Goal: Information Seeking & Learning: Learn about a topic

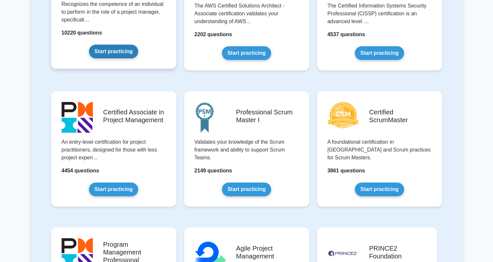
scroll to position [197, 0]
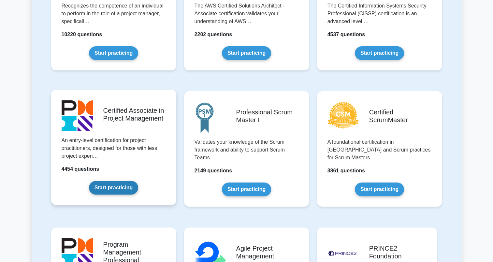
click at [112, 191] on link "Start practicing" at bounding box center [113, 188] width 49 height 14
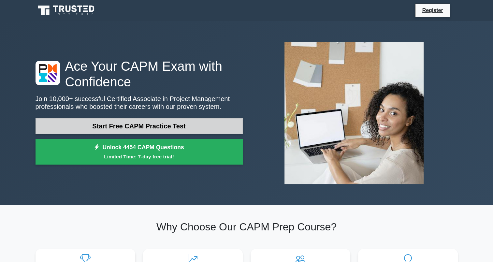
click at [151, 126] on link "Start Free CAPM Practice Test" at bounding box center [139, 126] width 207 height 16
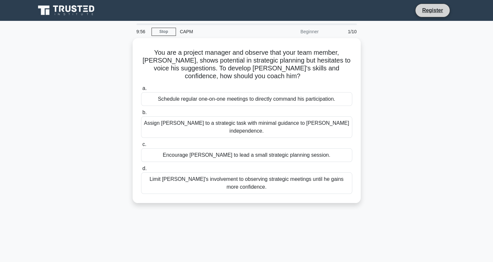
click at [433, 16] on li "Register" at bounding box center [432, 11] width 35 height 14
click at [60, 7] on icon at bounding box center [61, 9] width 5 height 7
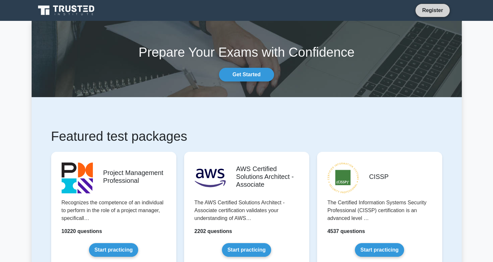
click at [440, 8] on link "Register" at bounding box center [432, 10] width 29 height 8
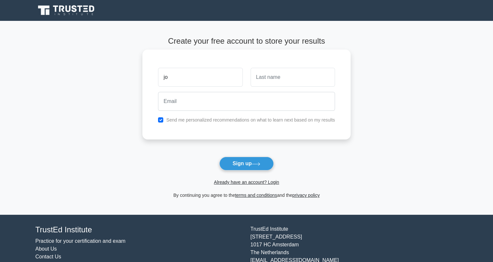
type input "j"
type input "[PERSON_NAME]"
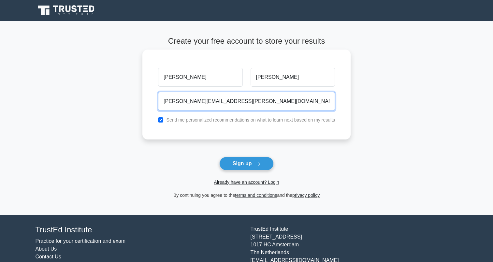
type input "[PERSON_NAME][EMAIL_ADDRESS][PERSON_NAME][DOMAIN_NAME]"
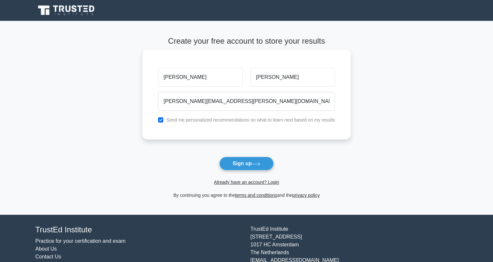
click at [258, 122] on label "Send me personalized recommendations on what to learn next based on my results" at bounding box center [250, 119] width 169 height 5
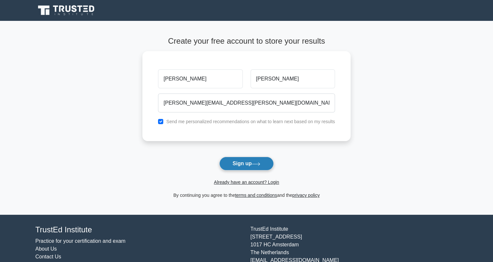
click at [248, 160] on button "Sign up" at bounding box center [246, 164] width 55 height 14
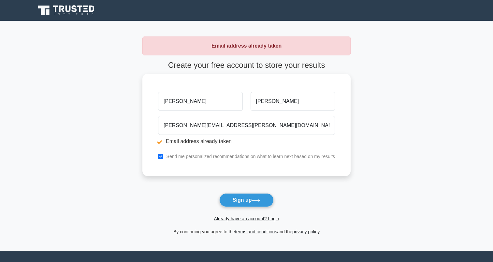
scroll to position [31, 0]
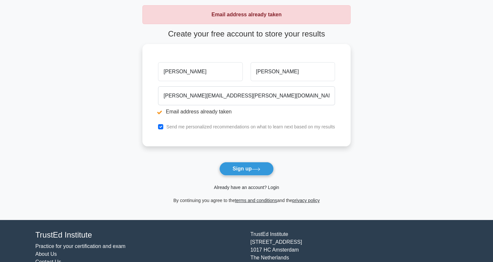
click at [244, 186] on link "Already have an account? Login" at bounding box center [246, 187] width 65 height 5
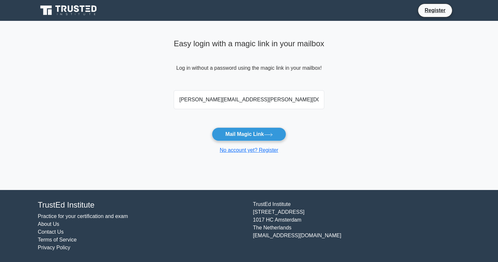
type input "jorge.sanchez.91@hotmail.com"
click at [212, 127] on button "Mail Magic Link" at bounding box center [249, 134] width 74 height 14
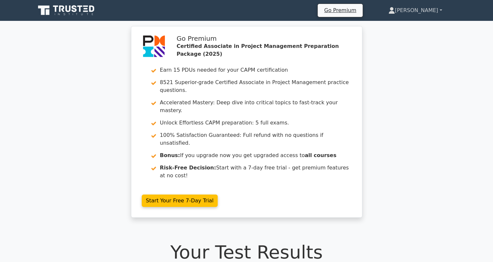
click at [426, 10] on link "Jorge" at bounding box center [415, 10] width 85 height 13
click at [62, 15] on icon at bounding box center [67, 10] width 63 height 12
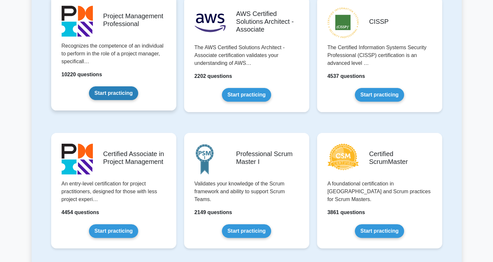
scroll to position [159, 0]
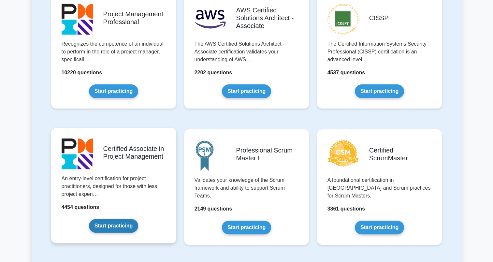
click at [113, 223] on link "Start practicing" at bounding box center [113, 226] width 49 height 14
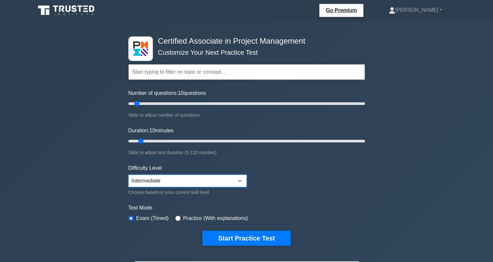
click at [173, 182] on select "Beginner Intermediate Expert" at bounding box center [187, 181] width 118 height 12
select select "expert"
click at [128, 175] on select "Beginner Intermediate Expert" at bounding box center [187, 181] width 118 height 12
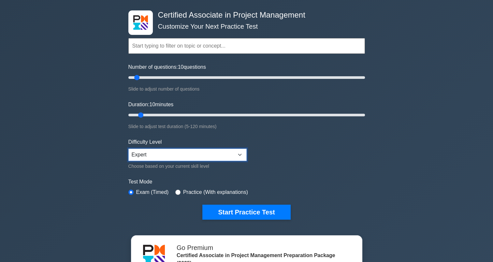
scroll to position [27, 0]
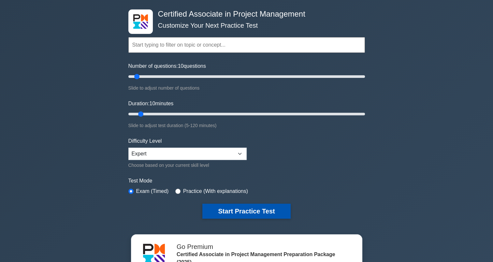
click at [240, 214] on button "Start Practice Test" at bounding box center [246, 211] width 88 height 15
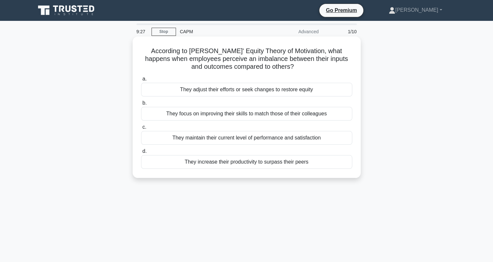
click at [317, 85] on div "They adjust their efforts or seek changes to restore equity" at bounding box center [246, 90] width 211 height 14
click at [141, 81] on input "a. They adjust their efforts or seek changes to restore equity" at bounding box center [141, 79] width 0 height 4
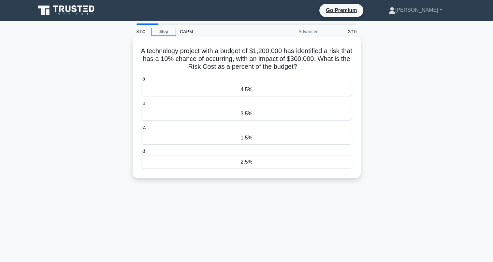
click at [258, 165] on div "2.5%" at bounding box center [246, 162] width 211 height 14
click at [141, 153] on input "d. 2.5%" at bounding box center [141, 151] width 0 height 4
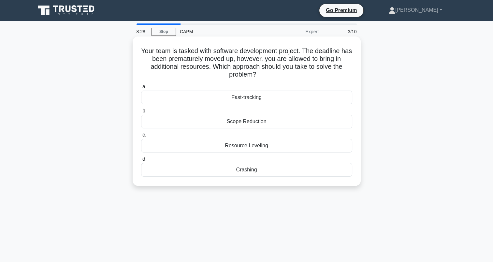
click at [248, 146] on div "Resource Leveling" at bounding box center [246, 146] width 211 height 14
click at [141, 137] on input "c. Resource Leveling" at bounding box center [141, 135] width 0 height 4
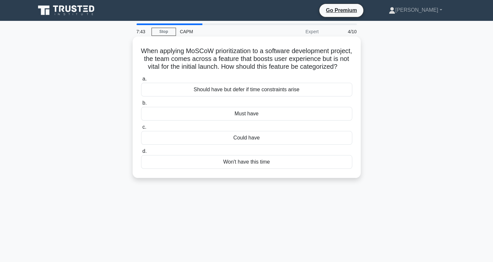
click at [246, 96] on div "Should have but defer if time constraints arise" at bounding box center [246, 90] width 211 height 14
click at [141, 81] on input "a. Should have but defer if time constraints arise" at bounding box center [141, 79] width 0 height 4
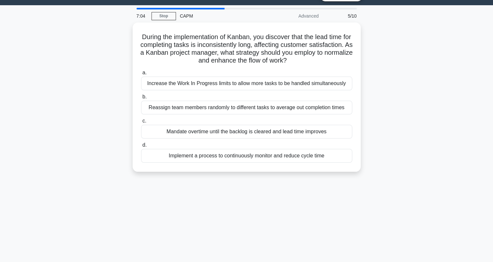
scroll to position [16, 0]
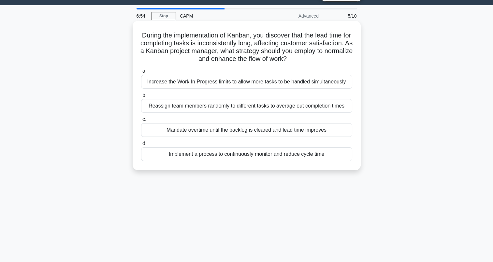
click at [206, 158] on div "Implement a process to continuously monitor and reduce cycle time" at bounding box center [246, 154] width 211 height 14
click at [141, 146] on input "d. Implement a process to continuously monitor and reduce cycle time" at bounding box center [141, 143] width 0 height 4
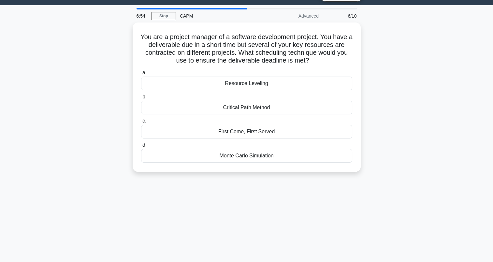
scroll to position [0, 0]
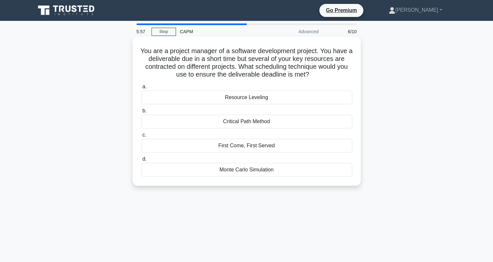
click at [247, 103] on div "Resource Leveling" at bounding box center [246, 98] width 211 height 14
click at [141, 89] on input "a. Resource Leveling" at bounding box center [141, 87] width 0 height 4
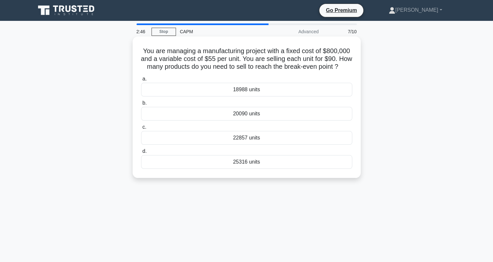
click at [258, 93] on div "18988 units" at bounding box center [246, 90] width 211 height 14
click at [141, 81] on input "a. 18988 units" at bounding box center [141, 79] width 0 height 4
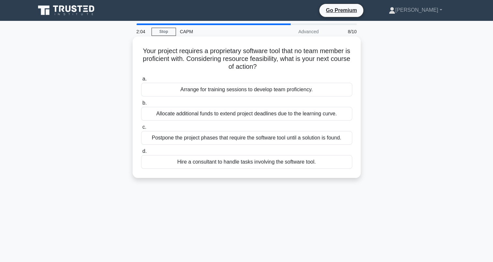
click at [203, 85] on div "Arrange for training sessions to develop team proficiency." at bounding box center [246, 90] width 211 height 14
click at [141, 81] on input "a. Arrange for training sessions to develop team proficiency." at bounding box center [141, 79] width 0 height 4
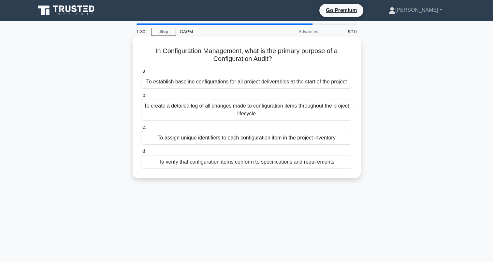
click at [227, 160] on div "To verify that configuration items conform to specifications and requirements" at bounding box center [246, 162] width 211 height 14
click at [141, 153] on input "d. To verify that configuration items conform to specifications and requirements" at bounding box center [141, 151] width 0 height 4
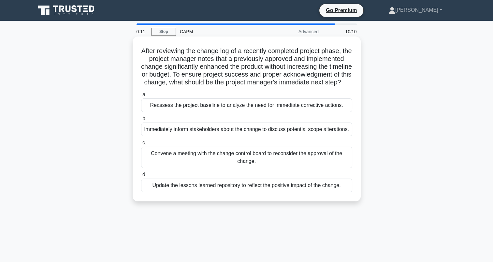
click at [188, 192] on div "Update the lessons learned repository to reflect the positive impact of the cha…" at bounding box center [246, 186] width 211 height 14
click at [141, 177] on input "d. Update the lessons learned repository to reflect the positive impact of the …" at bounding box center [141, 175] width 0 height 4
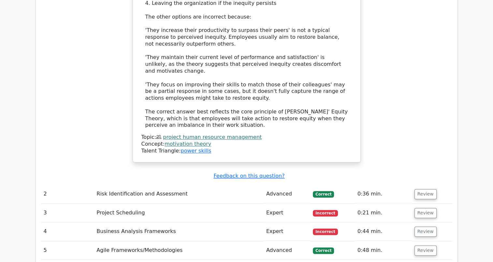
scroll to position [892, 0]
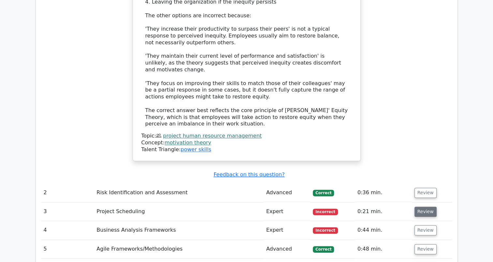
click at [419, 207] on button "Review" at bounding box center [425, 212] width 22 height 10
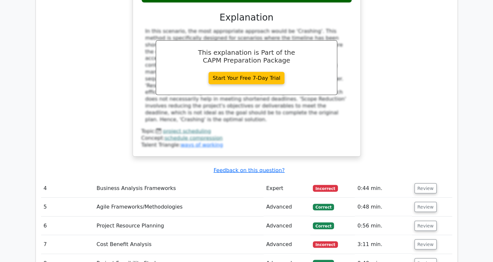
scroll to position [1242, 0]
click at [416, 183] on button "Review" at bounding box center [425, 188] width 22 height 10
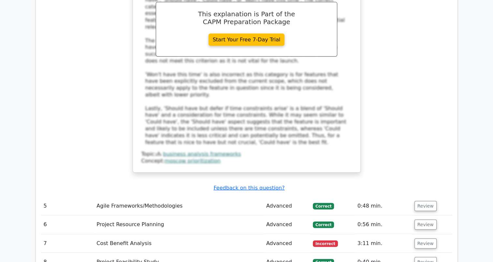
scroll to position [1606, 0]
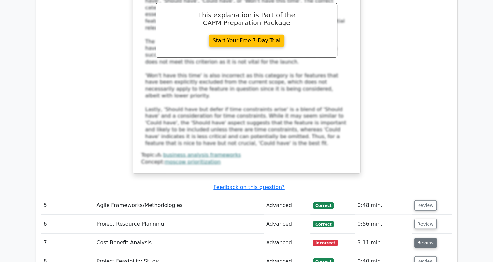
click at [424, 238] on button "Review" at bounding box center [425, 243] width 22 height 10
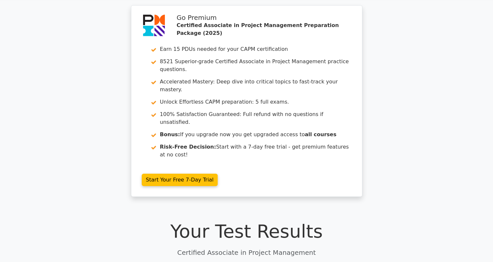
scroll to position [0, 0]
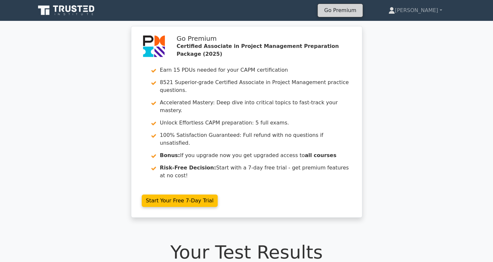
click at [360, 7] on link "Go Premium" at bounding box center [340, 10] width 40 height 9
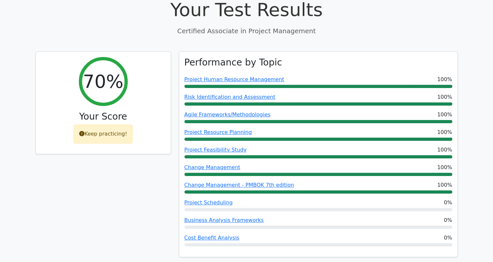
scroll to position [242, 0]
click at [147, 171] on div "70% Your Score Keep practicing!" at bounding box center [103, 158] width 143 height 214
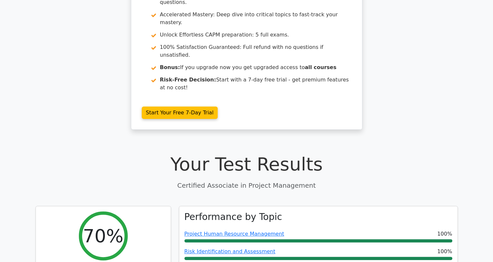
scroll to position [0, 0]
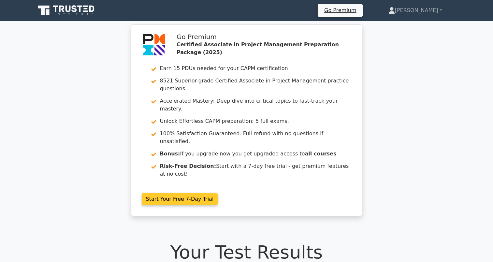
click at [170, 193] on link "Start Your Free 7-Day Trial" at bounding box center [180, 199] width 76 height 12
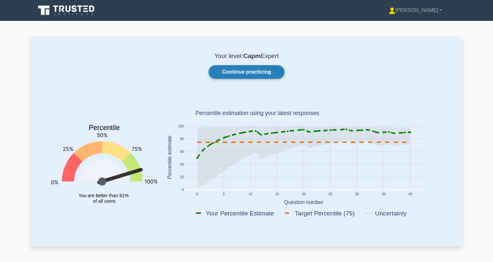
click at [240, 73] on link "Continue practicing" at bounding box center [247, 72] width 76 height 14
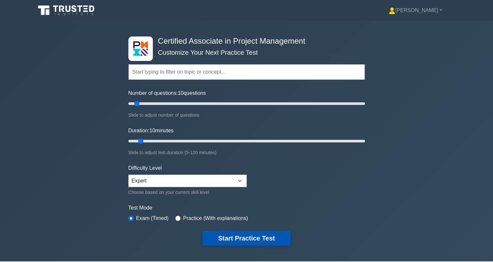
click at [231, 239] on button "Start Practice Test" at bounding box center [246, 238] width 88 height 15
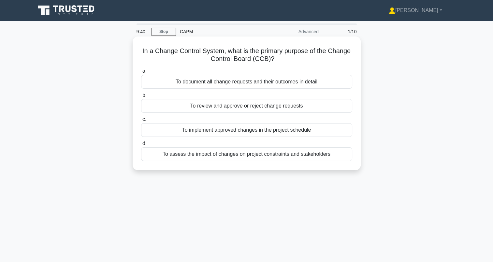
click at [231, 104] on div "To review and approve or reject change requests" at bounding box center [246, 106] width 211 height 14
click at [141, 97] on input "b. To review and approve or reject change requests" at bounding box center [141, 95] width 0 height 4
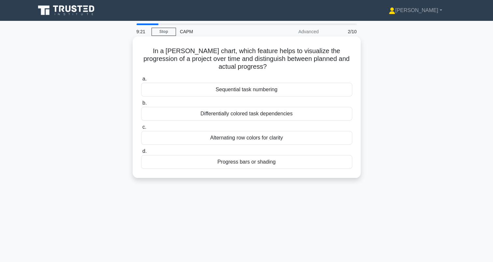
click at [245, 164] on div "Progress bars or shading" at bounding box center [246, 162] width 211 height 14
click at [141, 153] on input "d. Progress bars or shading" at bounding box center [141, 151] width 0 height 4
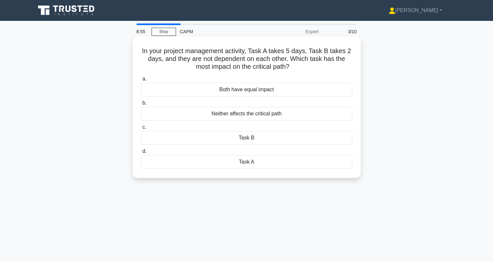
click at [252, 163] on div "Task A" at bounding box center [246, 162] width 211 height 14
click at [141, 153] on input "d. Task A" at bounding box center [141, 151] width 0 height 4
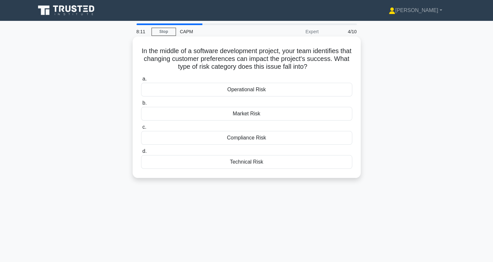
click at [257, 87] on div "Operational Risk" at bounding box center [246, 90] width 211 height 14
click at [141, 81] on input "a. Operational Risk" at bounding box center [141, 79] width 0 height 4
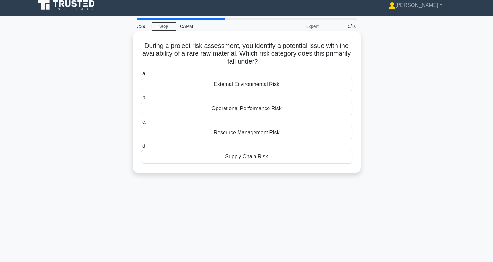
scroll to position [6, 0]
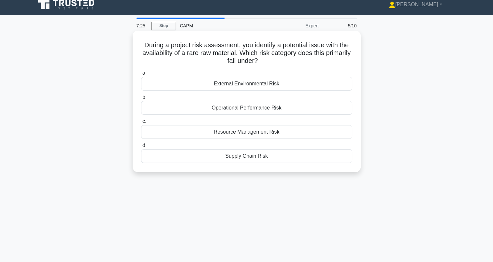
click at [233, 153] on div "Supply Chain Risk" at bounding box center [246, 156] width 211 height 14
click at [141, 148] on input "d. Supply Chain Risk" at bounding box center [141, 145] width 0 height 4
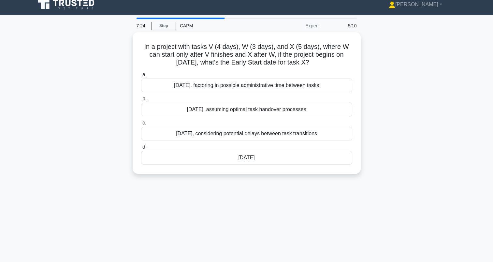
scroll to position [0, 0]
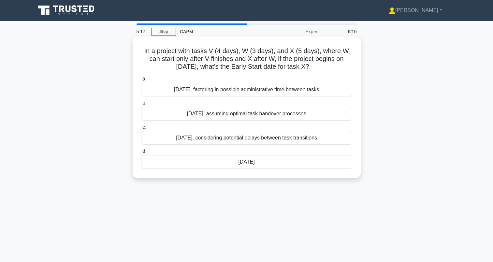
click at [244, 162] on div "July 14th" at bounding box center [246, 162] width 211 height 14
click at [141, 153] on input "d. July 14th" at bounding box center [141, 151] width 0 height 4
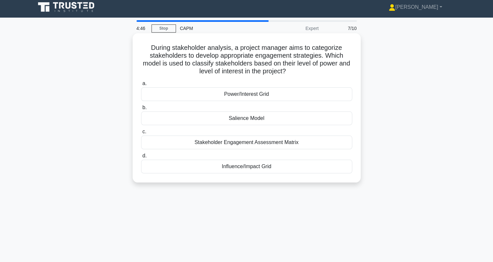
scroll to position [3, 0]
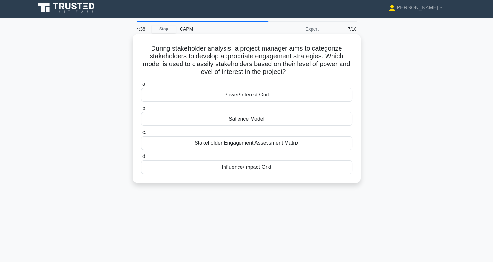
click at [278, 96] on div "Power/Interest Grid" at bounding box center [246, 95] width 211 height 14
click at [141, 86] on input "a. Power/Interest Grid" at bounding box center [141, 84] width 0 height 4
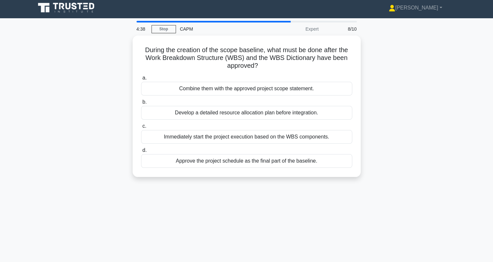
scroll to position [0, 0]
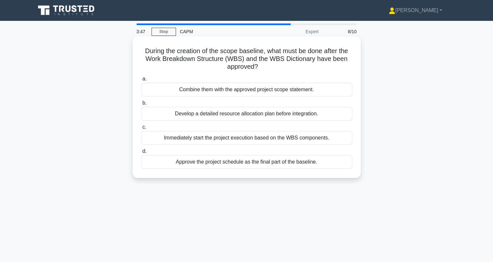
click at [282, 91] on div "Combine them with the approved project scope statement." at bounding box center [246, 90] width 211 height 14
click at [141, 81] on input "a. Combine them with the approved project scope statement." at bounding box center [141, 79] width 0 height 4
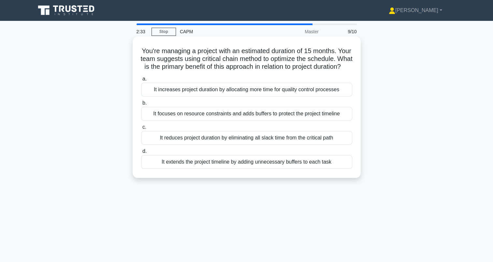
click at [239, 120] on div "It focuses on resource constraints and adds buffers to protect the project time…" at bounding box center [246, 114] width 211 height 14
click at [141, 105] on input "b. It focuses on resource constraints and adds buffers to protect the project t…" at bounding box center [141, 103] width 0 height 4
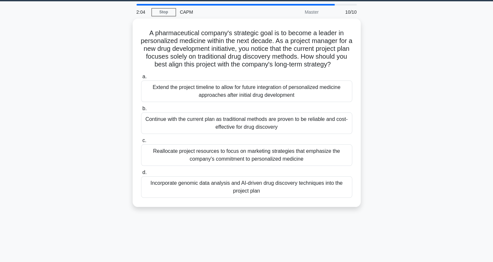
scroll to position [20, 0]
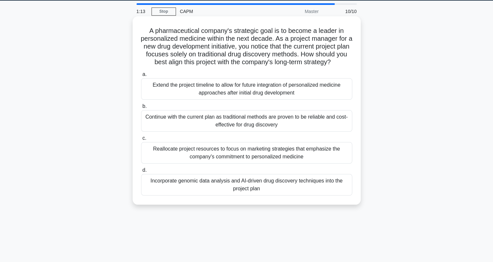
click at [182, 119] on div "Continue with the current plan as traditional methods are proven to be reliable…" at bounding box center [246, 121] width 211 height 22
click at [141, 109] on input "b. Continue with the current plan as traditional methods are proven to be relia…" at bounding box center [141, 106] width 0 height 4
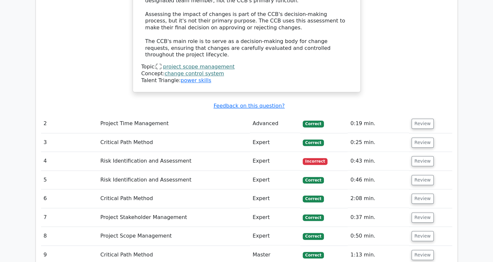
scroll to position [653, 0]
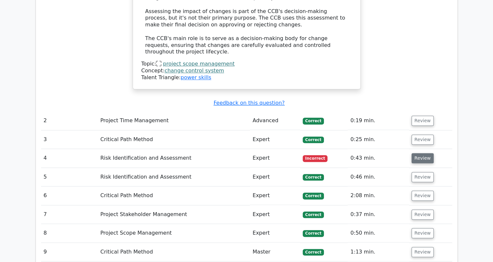
click at [417, 153] on button "Review" at bounding box center [423, 158] width 22 height 10
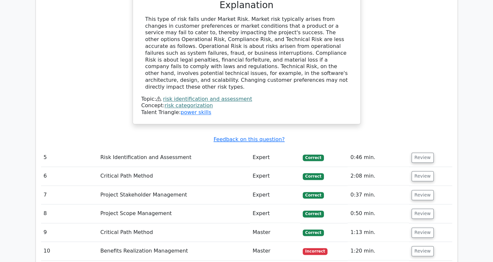
scroll to position [962, 0]
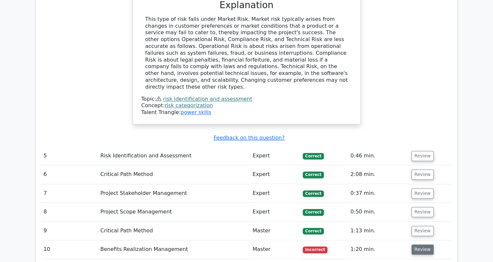
click at [416, 244] on button "Review" at bounding box center [423, 249] width 22 height 10
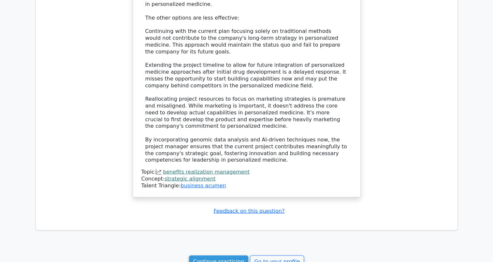
scroll to position [1480, 0]
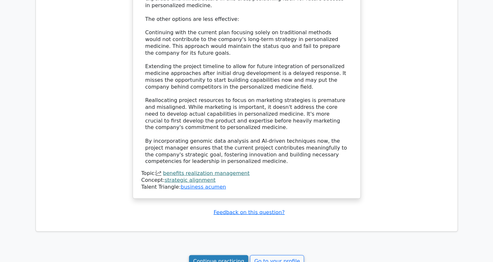
click at [214, 255] on link "Continue practicing" at bounding box center [219, 261] width 60 height 12
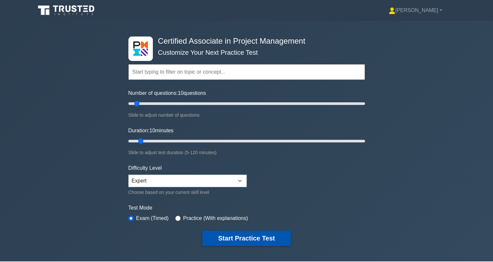
click at [254, 235] on button "Start Practice Test" at bounding box center [246, 238] width 88 height 15
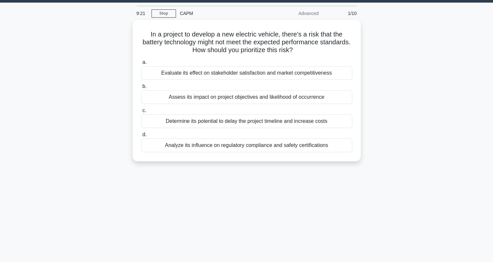
scroll to position [18, 0]
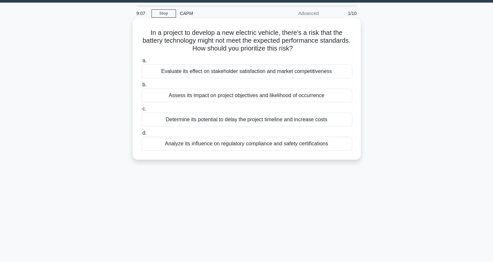
click at [296, 93] on div "Assess its impact on project objectives and likelihood of occurrence" at bounding box center [246, 96] width 211 height 14
click at [141, 87] on input "b. Assess its impact on project objectives and likelihood of occurrence" at bounding box center [141, 85] width 0 height 4
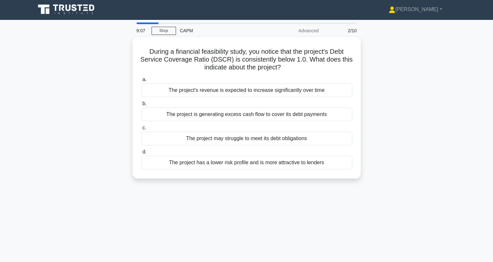
scroll to position [0, 0]
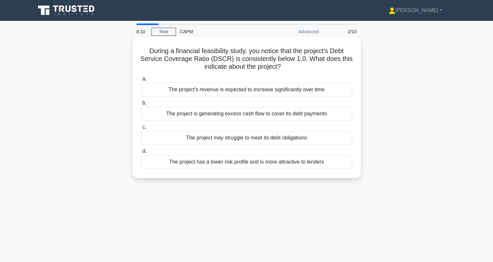
click at [253, 115] on div "The project is generating excess cash flow to cover its debt payments" at bounding box center [246, 114] width 211 height 14
click at [141, 105] on input "b. The project is generating excess cash flow to cover its debt payments" at bounding box center [141, 103] width 0 height 4
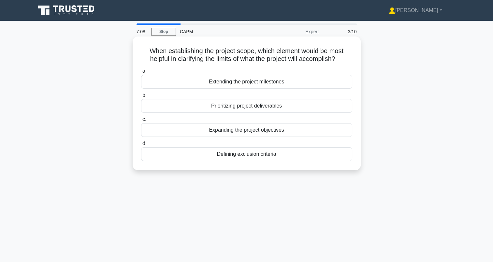
click at [252, 155] on div "Defining exclusion criteria" at bounding box center [246, 154] width 211 height 14
click at [141, 146] on input "d. Defining exclusion criteria" at bounding box center [141, 143] width 0 height 4
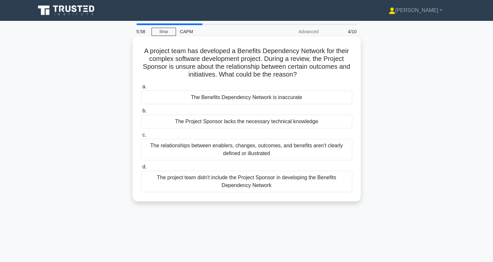
click at [231, 185] on div "The project team didn't include the Project Sponsor in developing the Benefits …" at bounding box center [246, 182] width 211 height 22
click at [141, 169] on input "d. The project team didn't include the Project Sponsor in developing the Benefi…" at bounding box center [141, 167] width 0 height 4
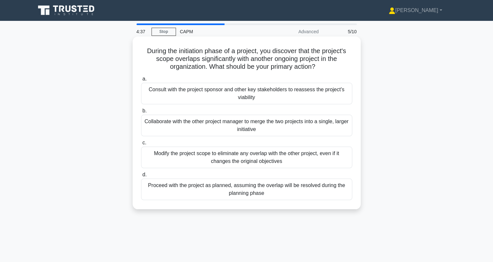
click at [236, 93] on div "Consult with the project sponsor and other key stakeholders to reassess the pro…" at bounding box center [246, 94] width 211 height 22
click at [141, 81] on input "a. Consult with the project sponsor and other key stakeholders to reassess the …" at bounding box center [141, 79] width 0 height 4
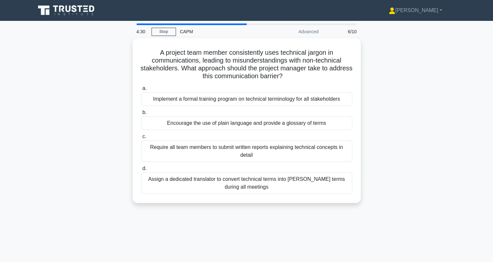
click at [124, 66] on div "A project team member consistently uses technical jargon in communications, lea…" at bounding box center [247, 124] width 430 height 173
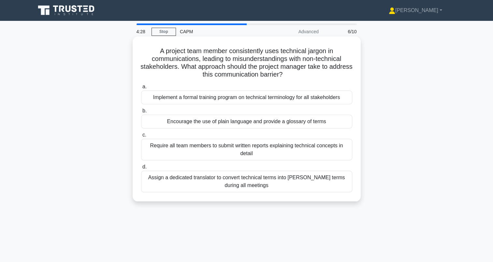
drag, startPoint x: 124, startPoint y: 66, endPoint x: 192, endPoint y: 59, distance: 68.5
click at [192, 59] on h5 "A project team member consistently uses technical jargon in communications, lea…" at bounding box center [246, 63] width 212 height 32
click at [205, 119] on div "Encourage the use of plain language and provide a glossary of terms" at bounding box center [246, 122] width 211 height 14
click at [141, 113] on input "b. Encourage the use of plain language and provide a glossary of terms" at bounding box center [141, 111] width 0 height 4
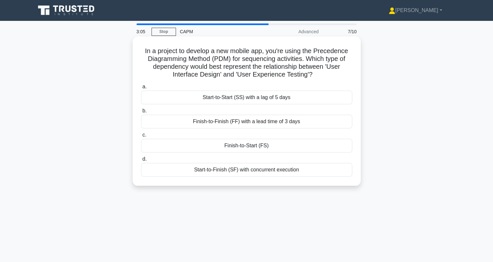
click at [248, 148] on div "Finish-to-Start (FS)" at bounding box center [246, 146] width 211 height 14
click at [141, 137] on input "c. Finish-to-Start (FS)" at bounding box center [141, 135] width 0 height 4
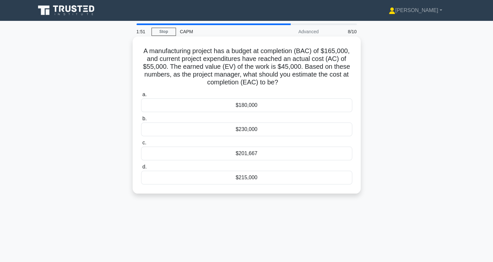
click at [260, 156] on div "$201,667" at bounding box center [246, 154] width 211 height 14
click at [141, 145] on input "c. $201,667" at bounding box center [141, 143] width 0 height 4
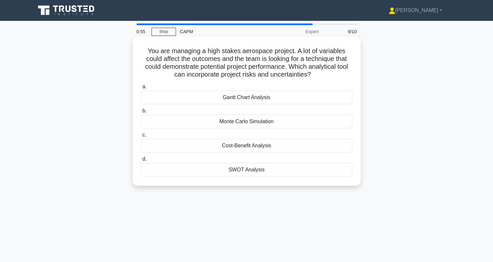
click at [244, 123] on div "Monte Carlo Simulation" at bounding box center [246, 122] width 211 height 14
click at [141, 113] on input "b. Monte Carlo Simulation" at bounding box center [141, 111] width 0 height 4
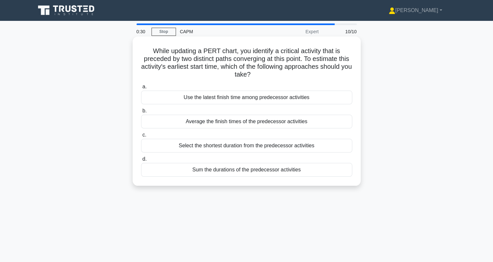
click at [261, 100] on div "Use the latest finish time among predecessor activities" at bounding box center [246, 98] width 211 height 14
click at [141, 89] on input "a. Use the latest finish time among predecessor activities" at bounding box center [141, 87] width 0 height 4
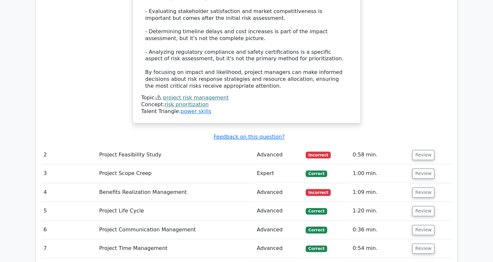
scroll to position [726, 0]
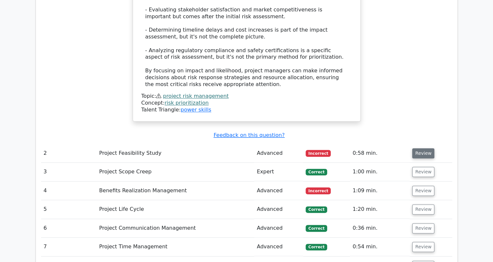
click at [418, 148] on button "Review" at bounding box center [423, 153] width 22 height 10
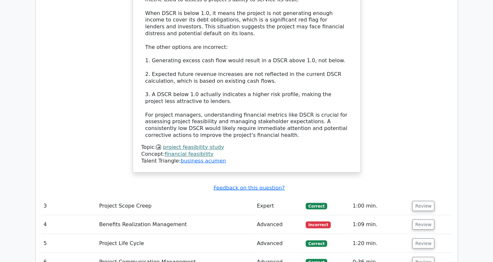
scroll to position [1080, 0]
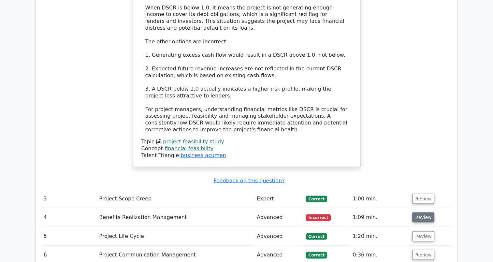
click at [429, 212] on button "Review" at bounding box center [423, 217] width 22 height 10
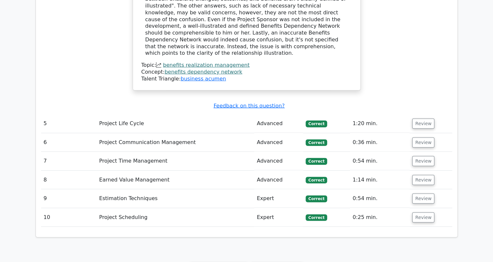
scroll to position [1502, 0]
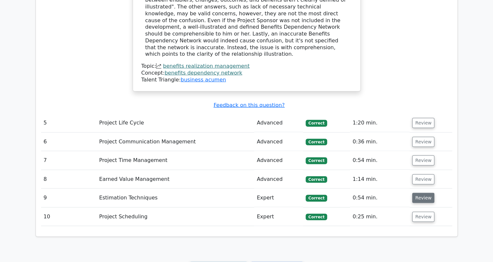
click at [425, 193] on button "Review" at bounding box center [423, 198] width 22 height 10
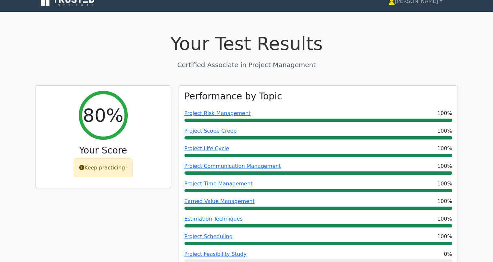
scroll to position [0, 0]
